Goal: Task Accomplishment & Management: Use online tool/utility

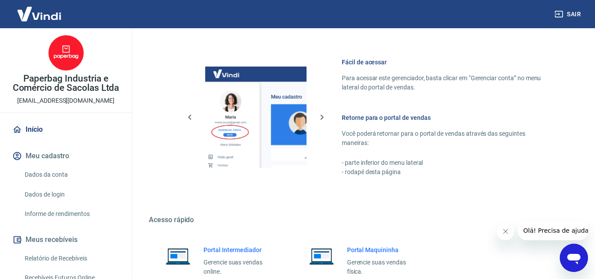
scroll to position [444, 0]
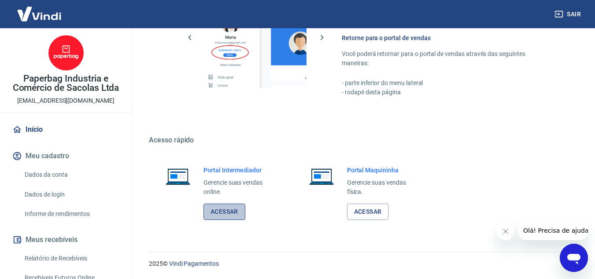
click at [214, 211] on link "Acessar" at bounding box center [224, 211] width 42 height 16
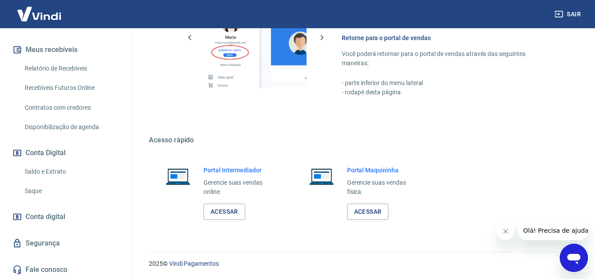
scroll to position [190, 0]
drag, startPoint x: 41, startPoint y: 190, endPoint x: 68, endPoint y: 196, distance: 28.3
click at [41, 190] on link "Saque" at bounding box center [71, 190] width 100 height 18
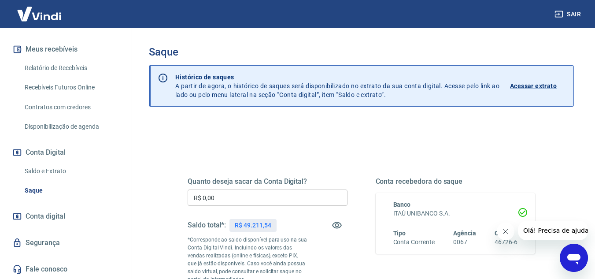
scroll to position [14, 0]
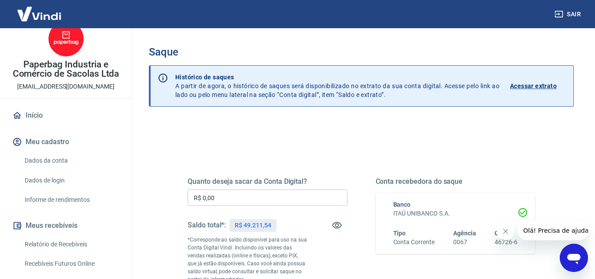
click at [41, 21] on img at bounding box center [39, 13] width 57 height 27
